Goal: Book appointment/travel/reservation

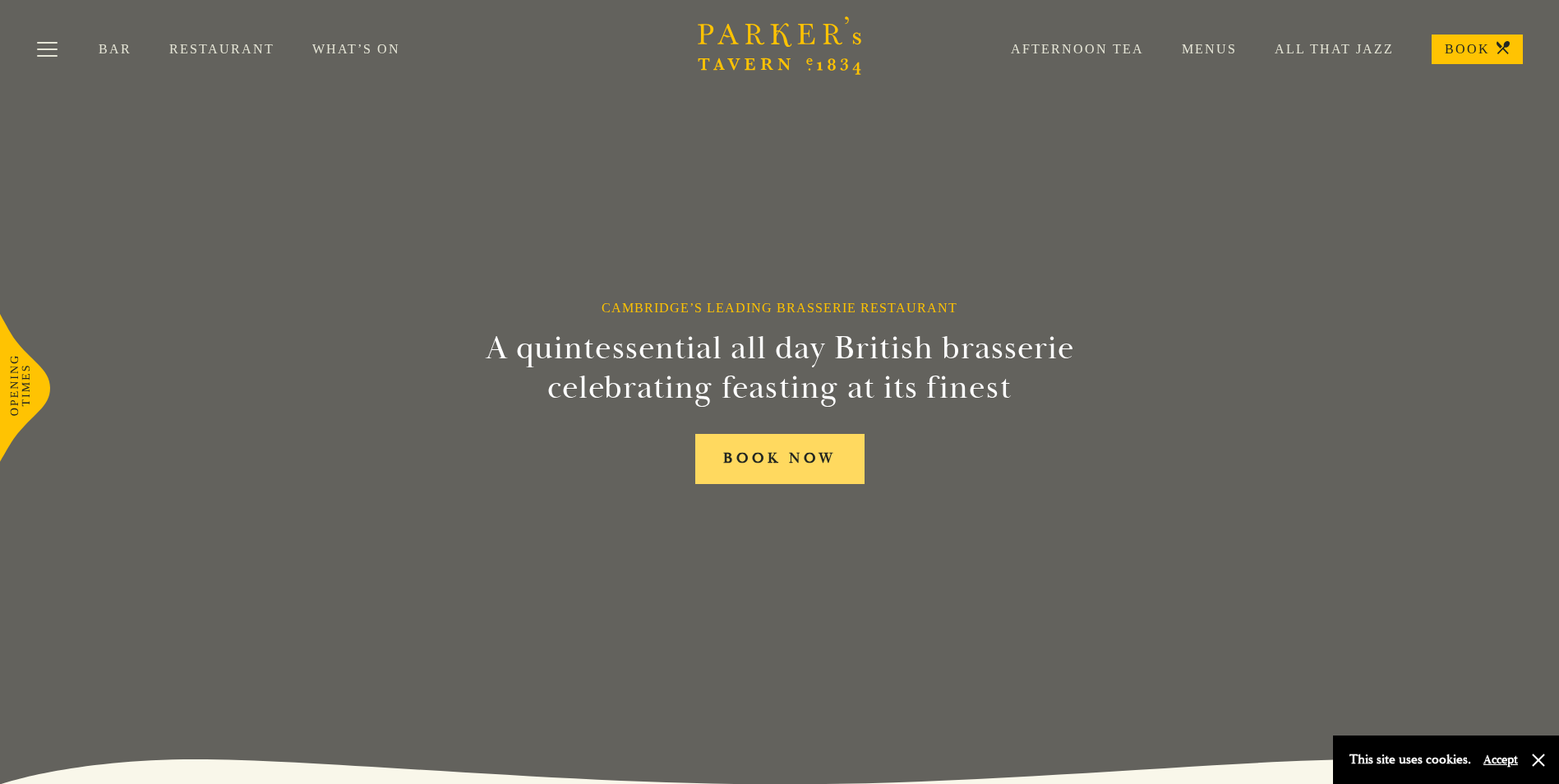
click at [776, 467] on link "BOOK NOW" at bounding box center [780, 459] width 170 height 50
click at [1100, 54] on link "Afternoon Tea" at bounding box center [1058, 50] width 171 height 17
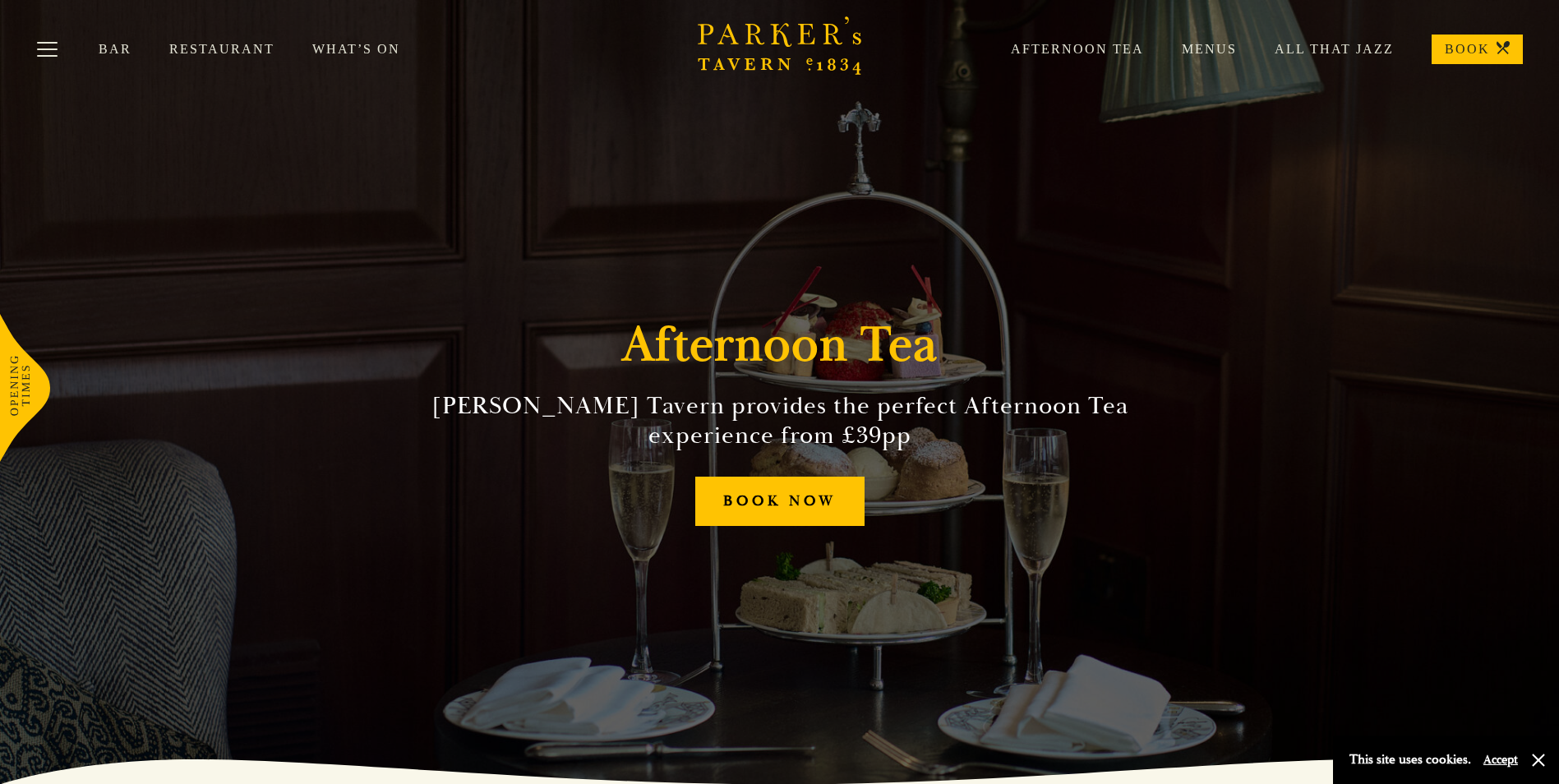
click at [1203, 50] on link "Menus" at bounding box center [1190, 50] width 93 height 17
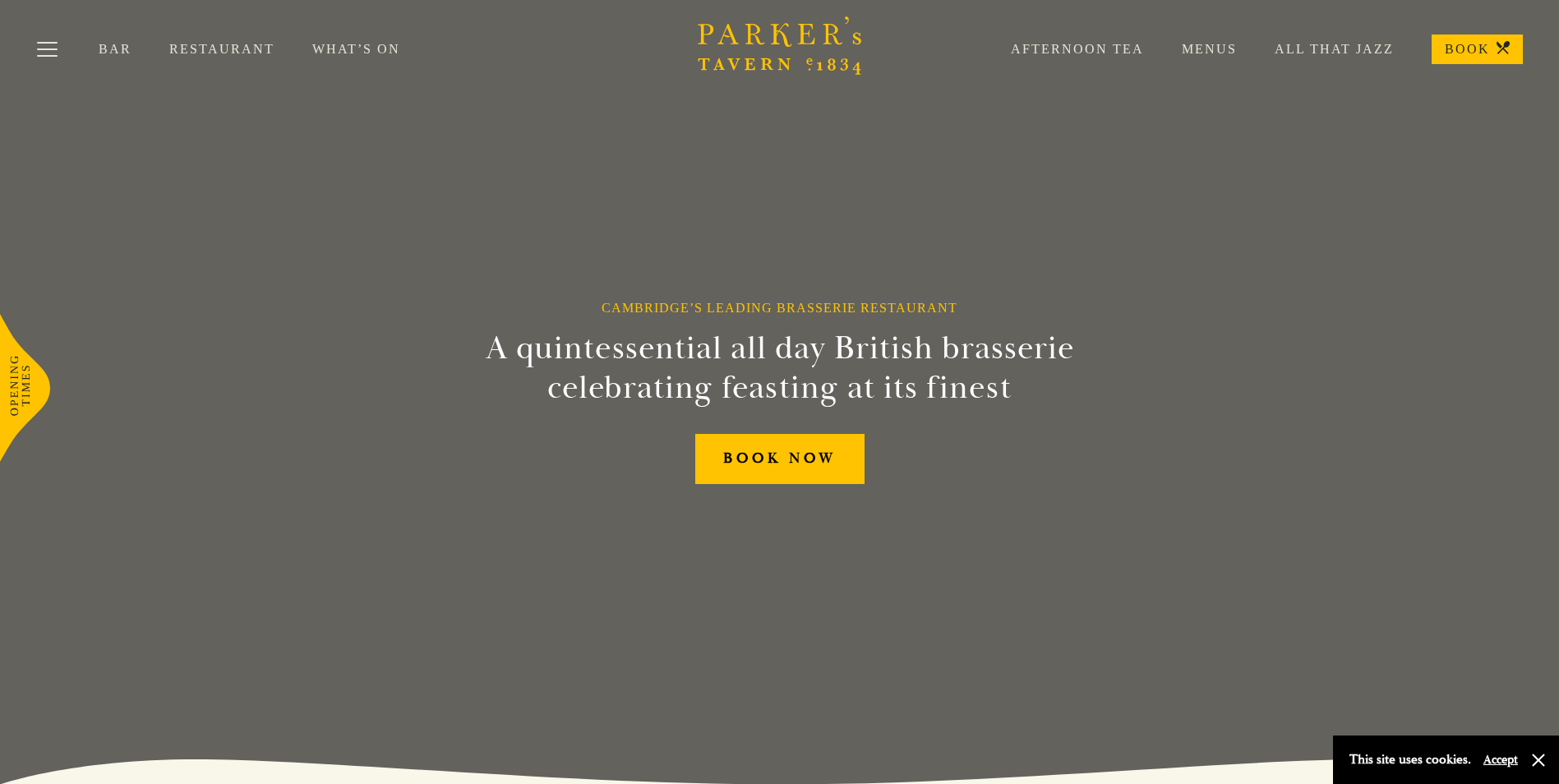
click at [1215, 50] on link "Menus" at bounding box center [1190, 50] width 93 height 17
